Goal: Transaction & Acquisition: Purchase product/service

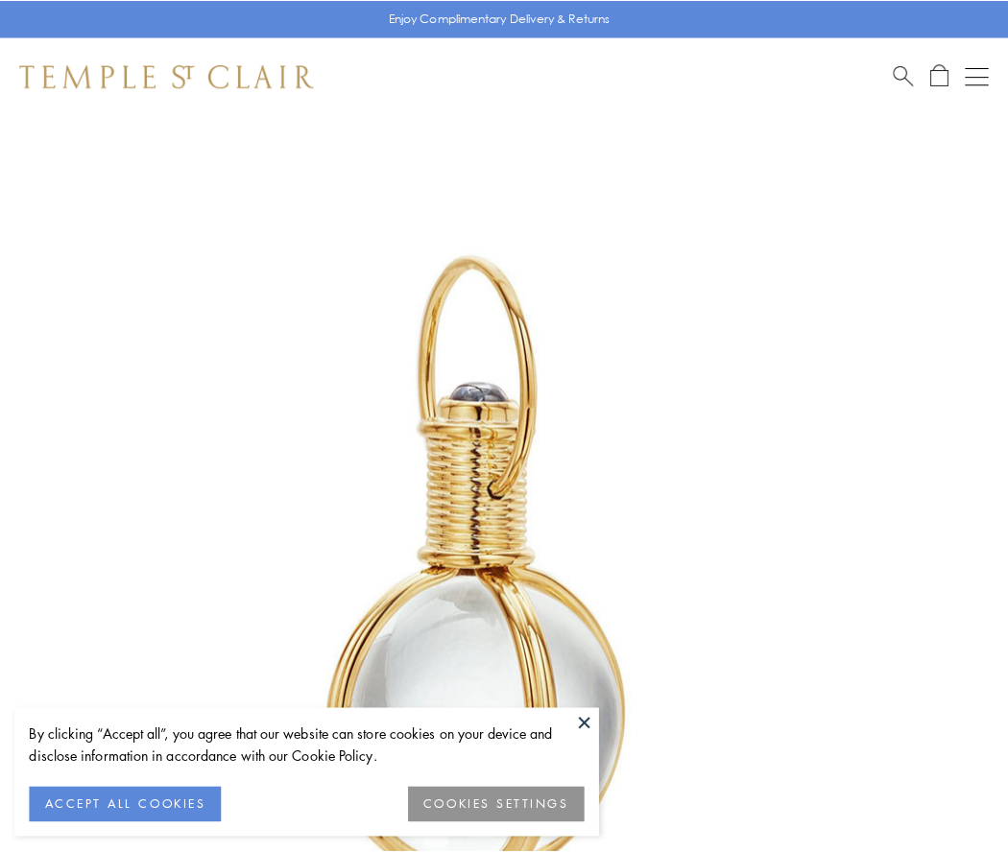
scroll to position [501, 0]
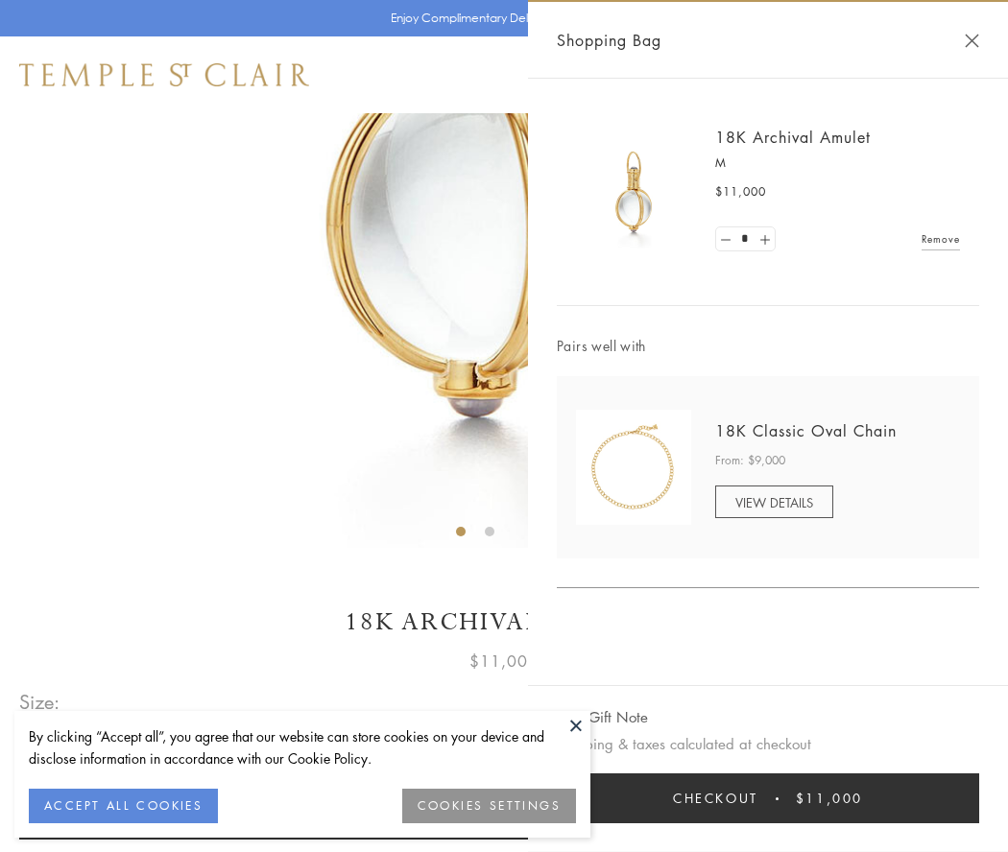
click at [768, 799] on button "Checkout $11,000" at bounding box center [768, 799] width 422 height 50
